Goal: Information Seeking & Learning: Learn about a topic

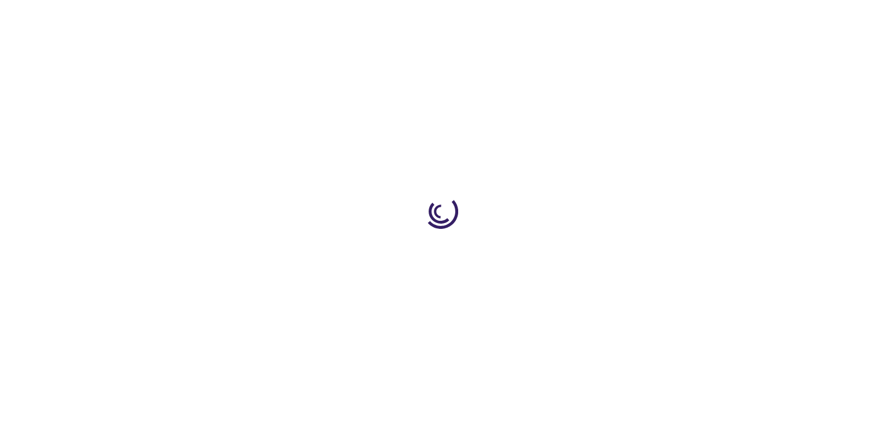
type input "1"
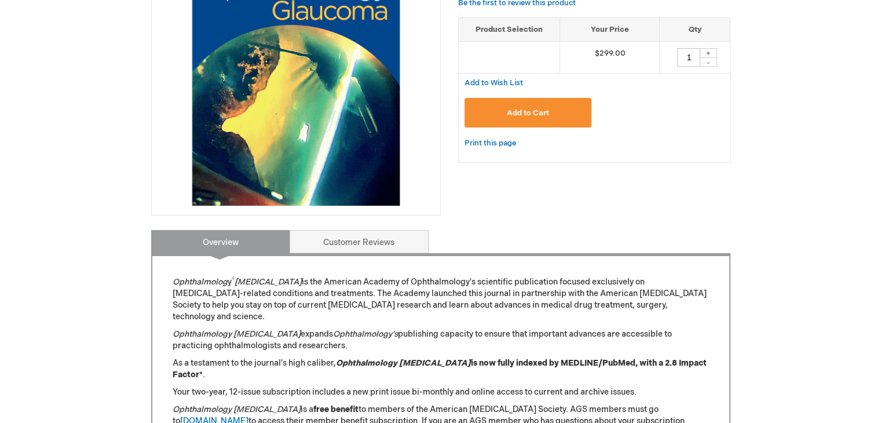
scroll to position [406, 0]
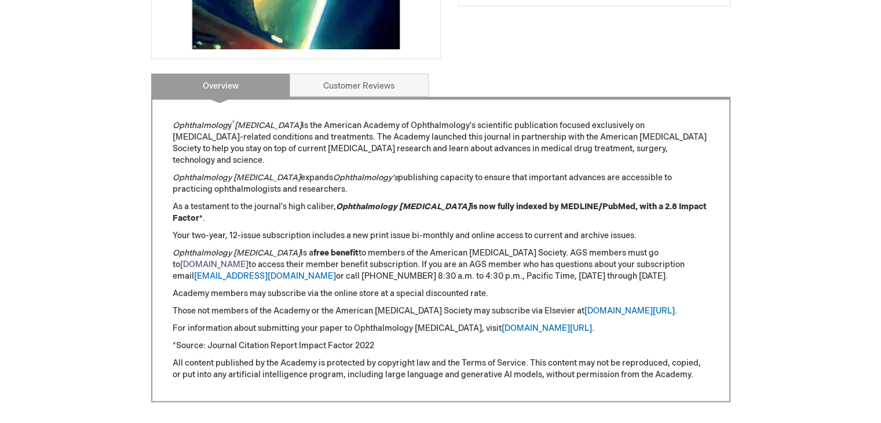
click at [249, 260] on link "americanglaucomasociety.net" at bounding box center [214, 265] width 68 height 10
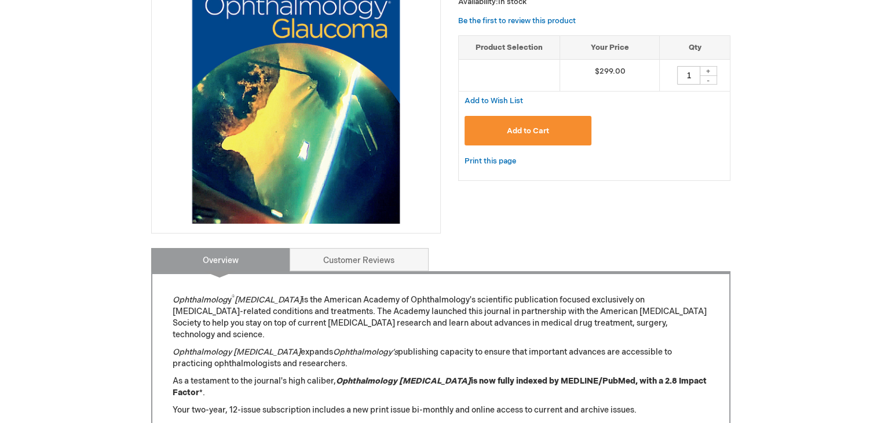
scroll to position [232, 0]
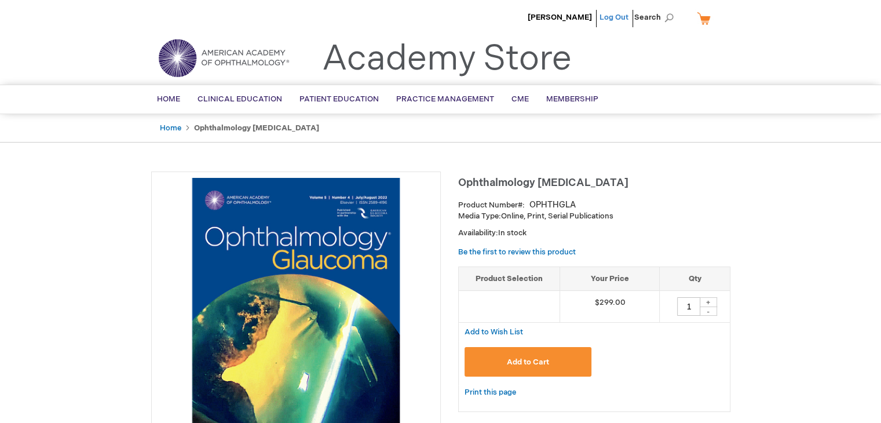
click at [622, 19] on link "Log Out" at bounding box center [614, 17] width 29 height 9
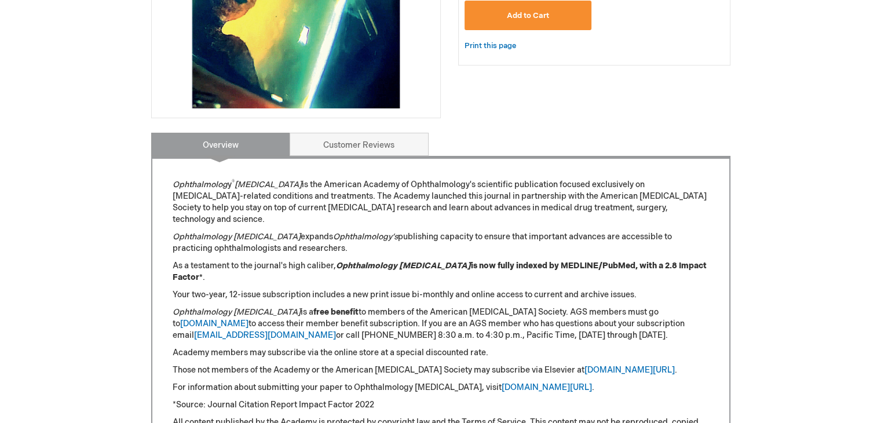
scroll to position [406, 0]
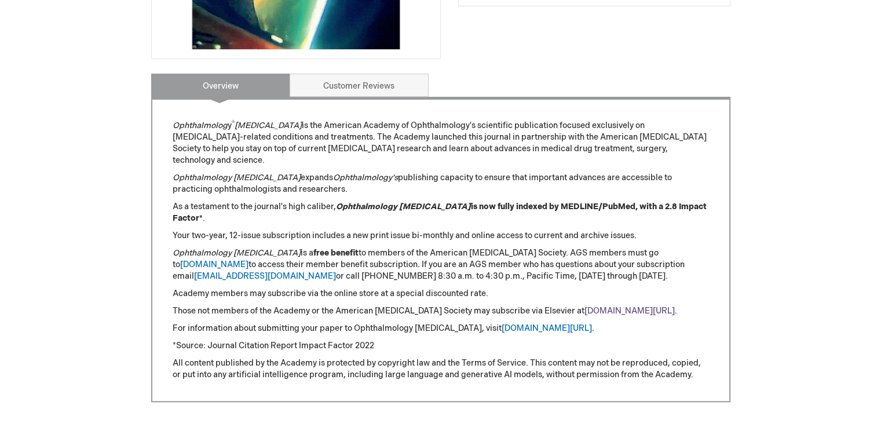
click at [596, 306] on link "[DOMAIN_NAME][URL]" at bounding box center [630, 311] width 90 height 10
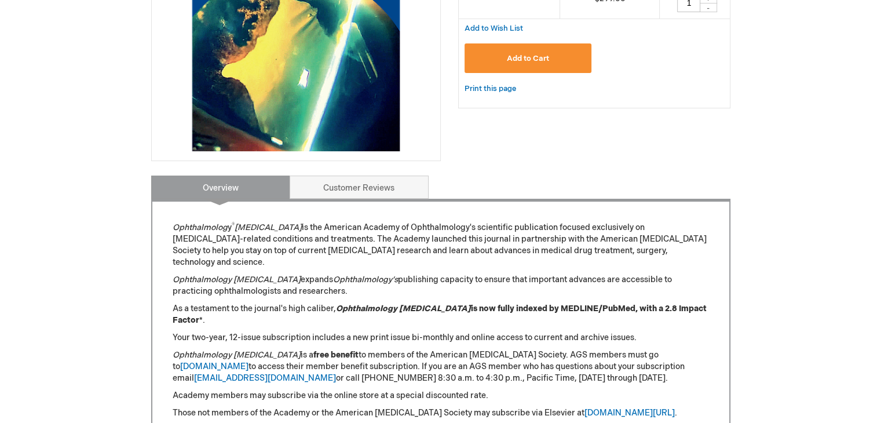
scroll to position [406, 0]
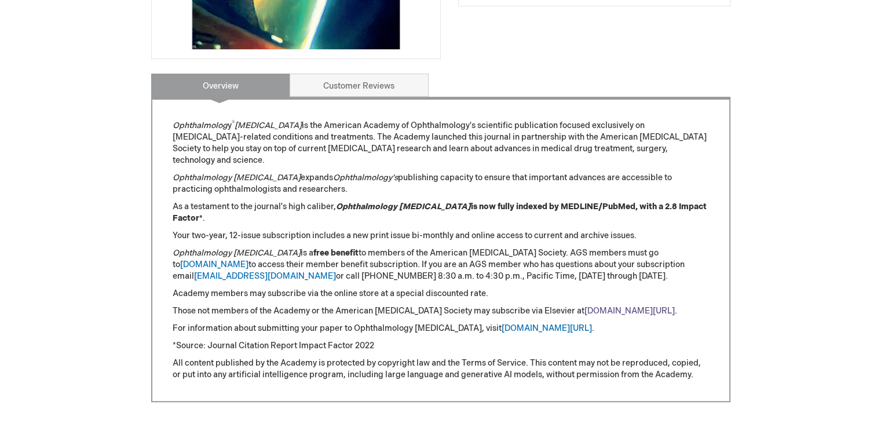
click at [616, 306] on link "[DOMAIN_NAME][URL]" at bounding box center [630, 311] width 90 height 10
